Goal: Transaction & Acquisition: Purchase product/service

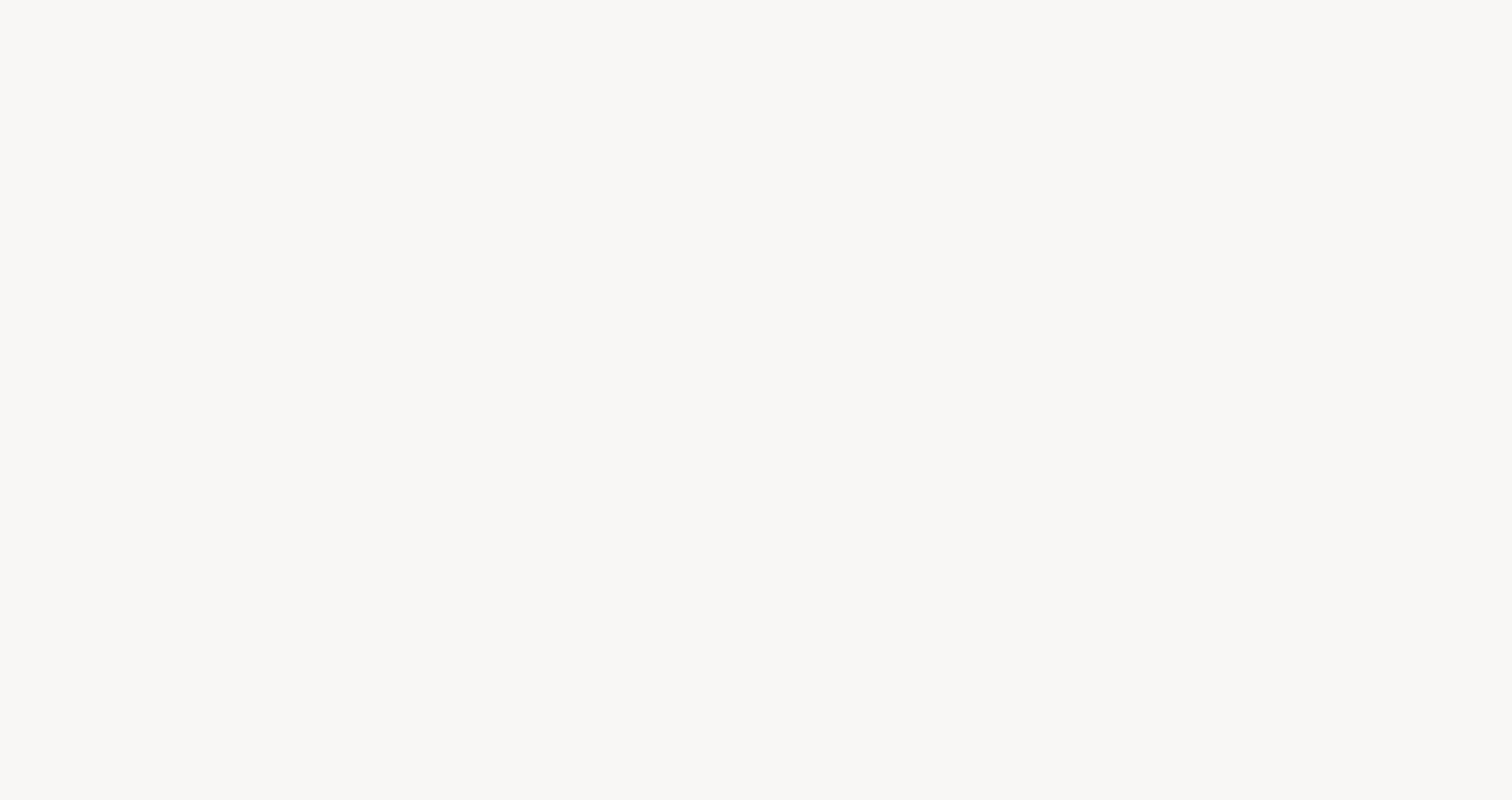
select select "FR"
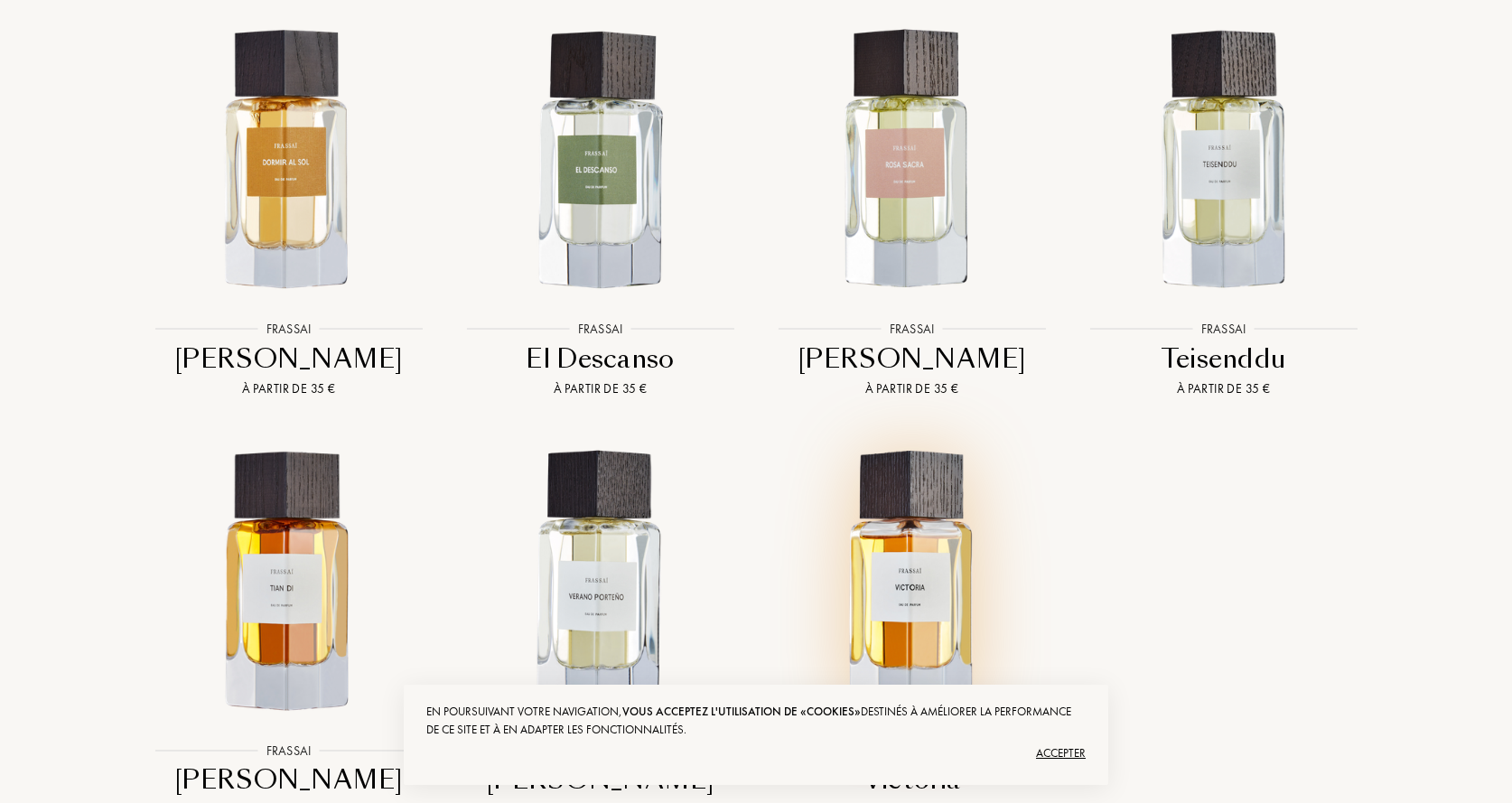
scroll to position [1987, 0]
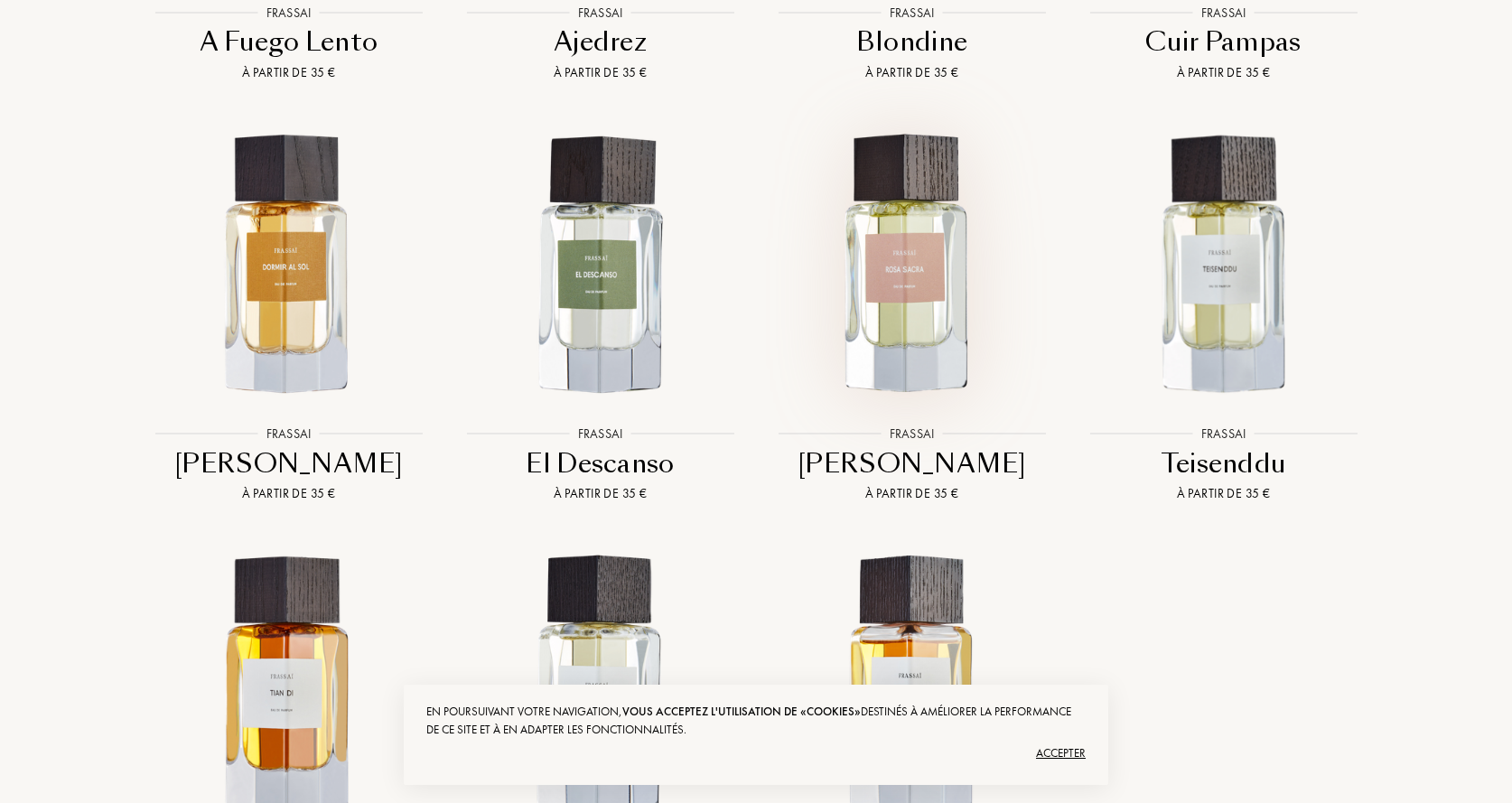
click at [907, 258] on img at bounding box center [912, 265] width 281 height 281
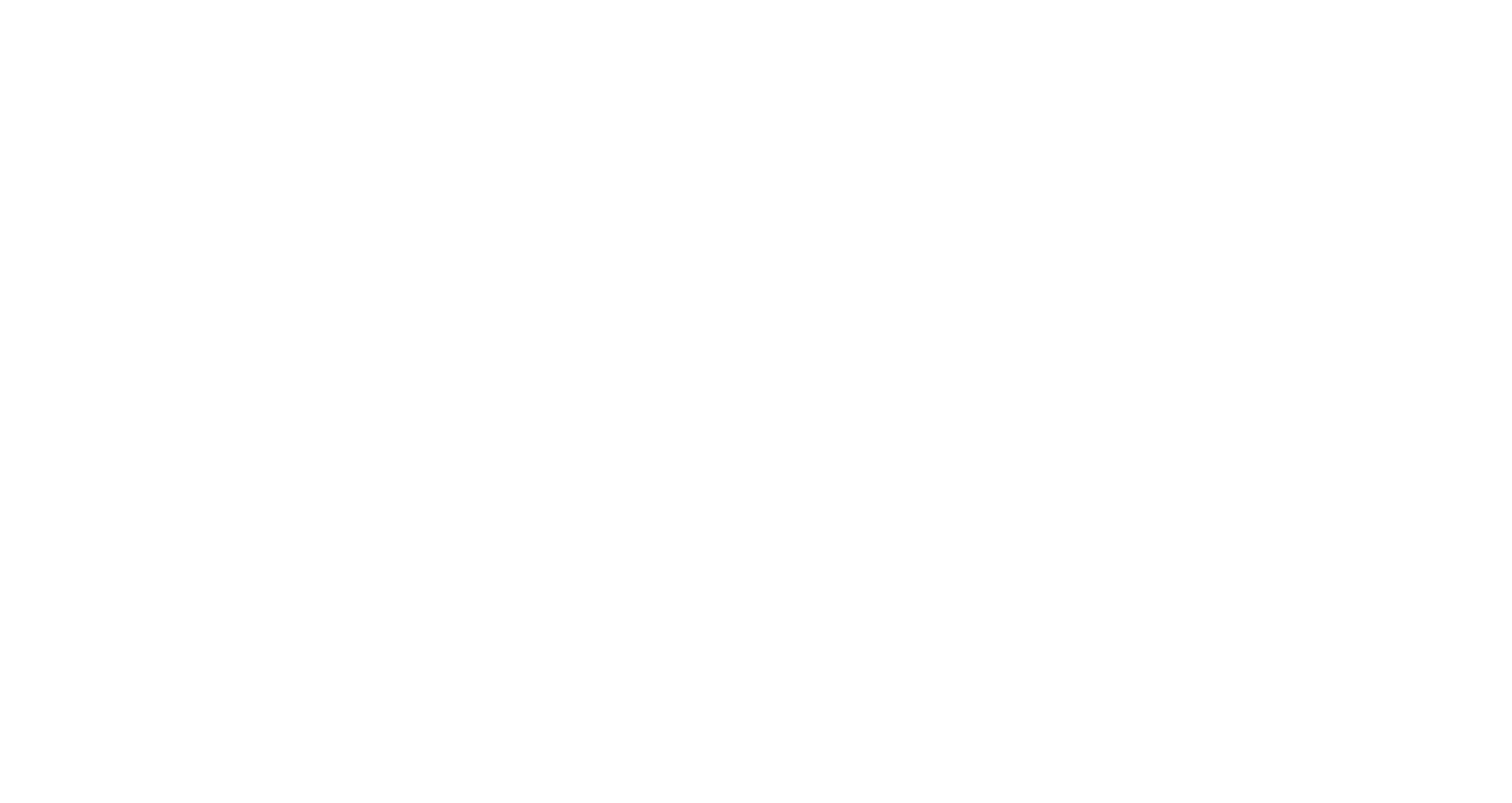
select select "FR"
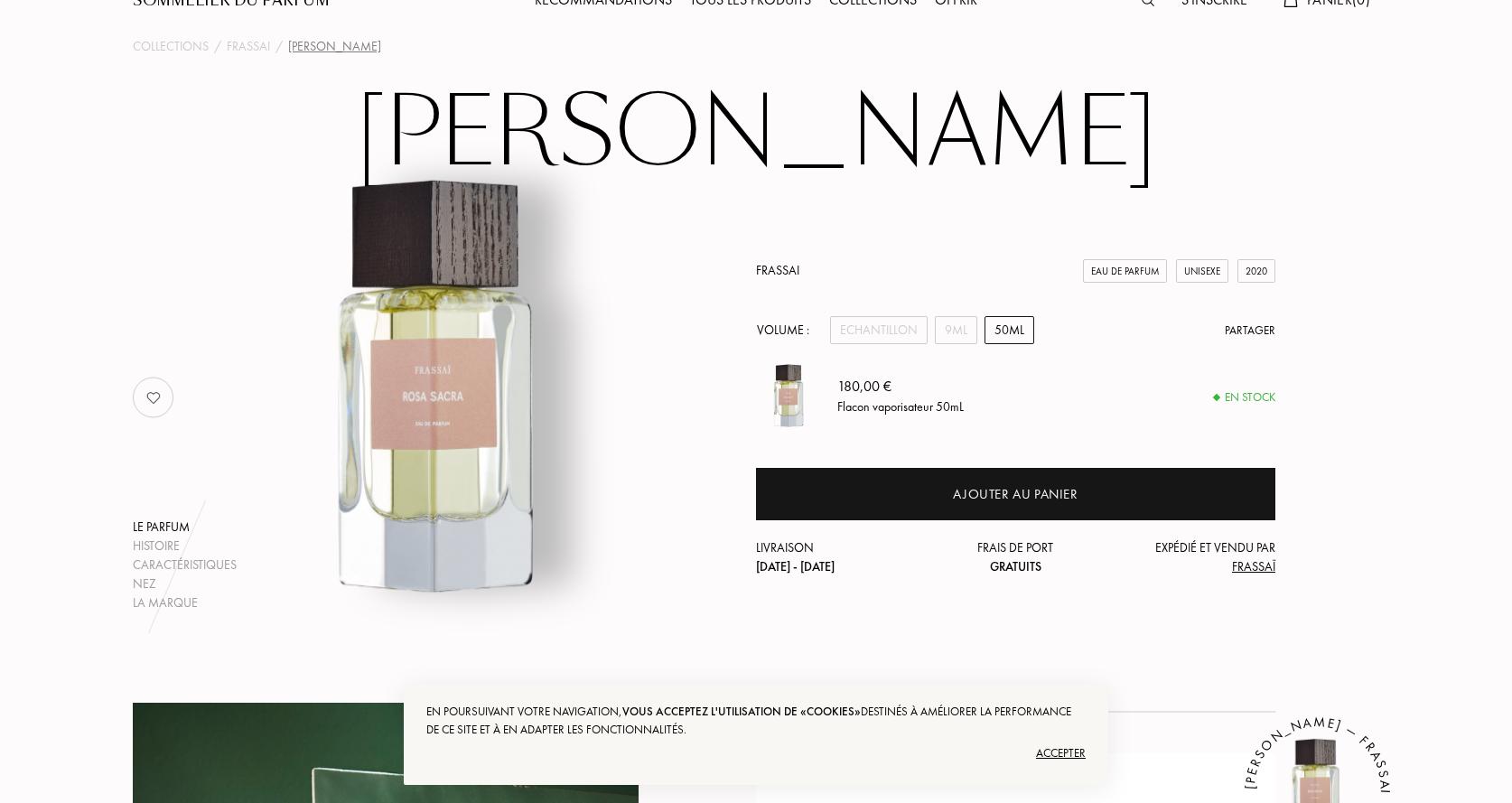
scroll to position [181, 0]
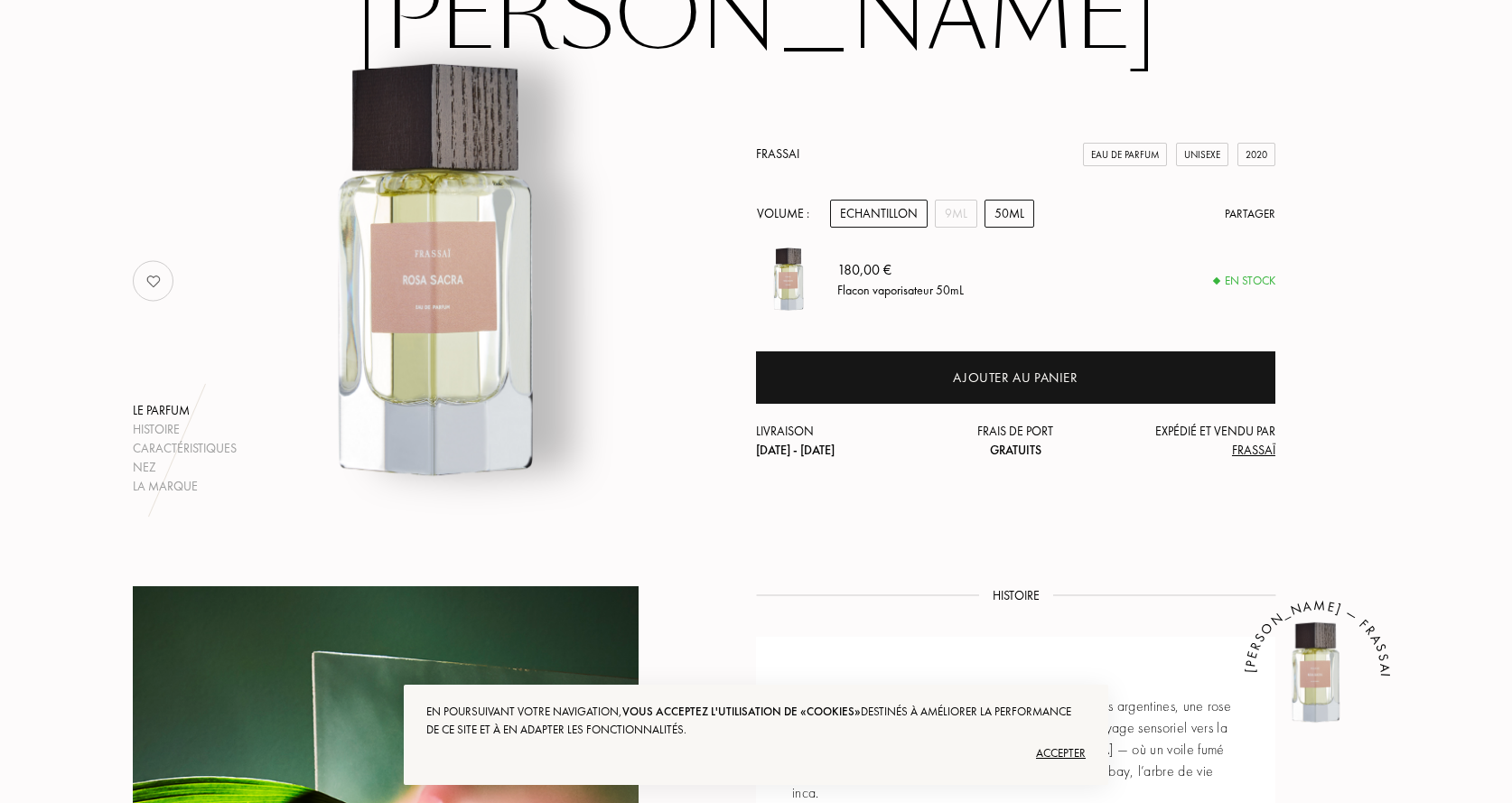
click at [893, 209] on div "Echantillon" at bounding box center [879, 214] width 98 height 28
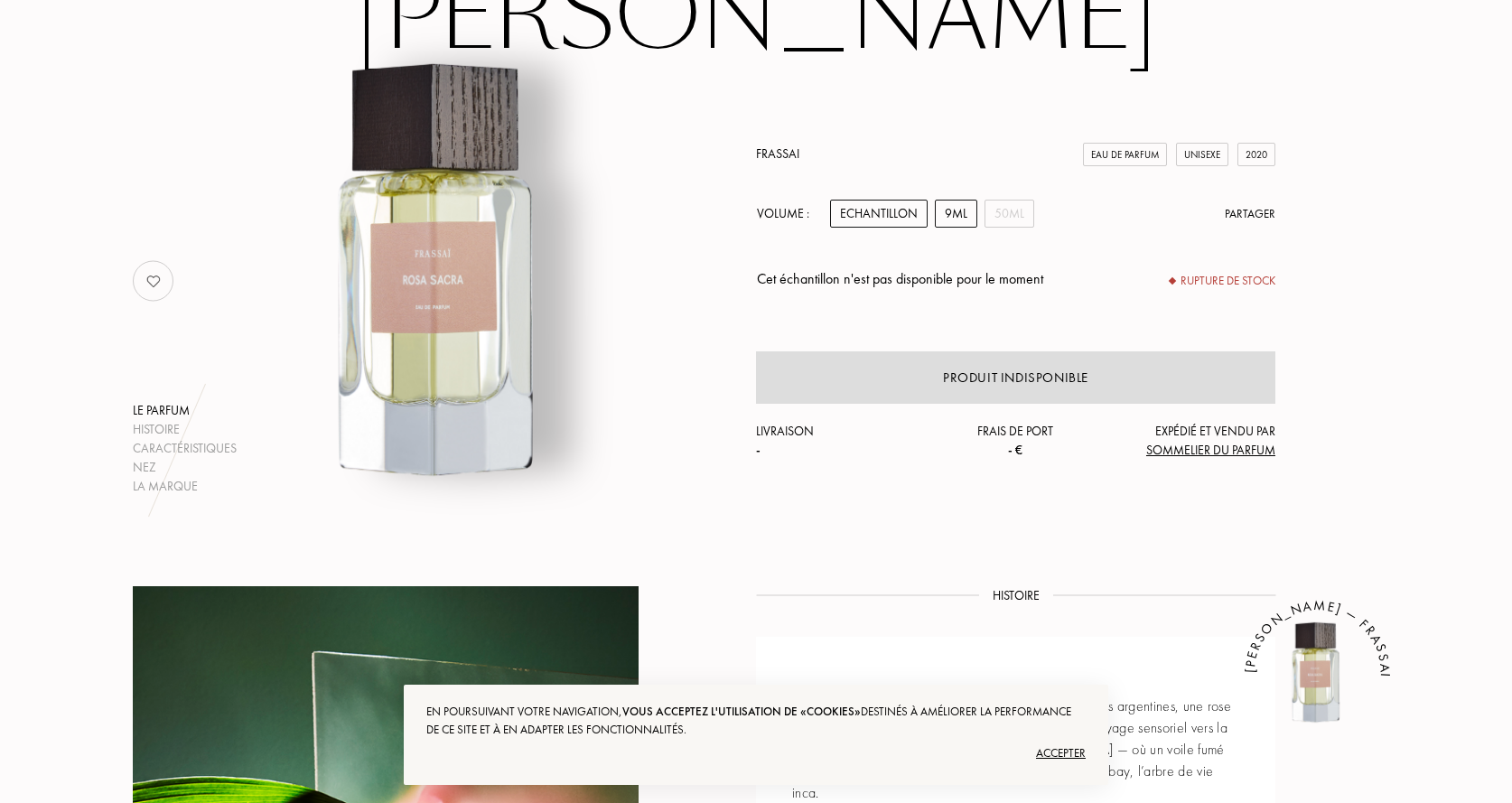
click at [957, 222] on div "9mL" at bounding box center [956, 214] width 43 height 28
